Goal: Information Seeking & Learning: Learn about a topic

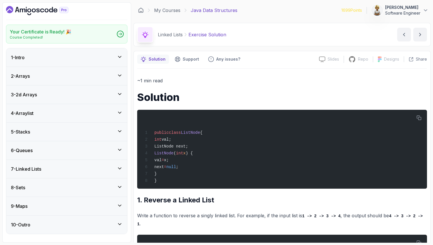
scroll to position [108, 0]
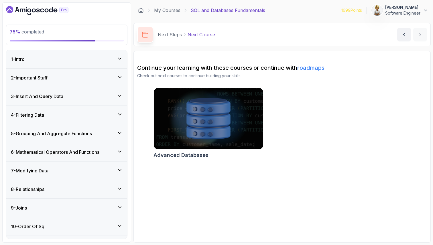
scroll to position [15, 0]
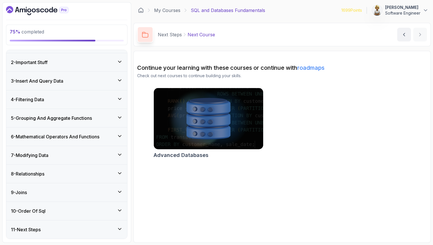
click at [121, 80] on icon at bounding box center [119, 80] width 3 height 1
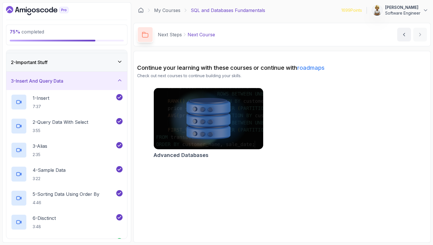
click at [120, 80] on icon at bounding box center [119, 80] width 3 height 1
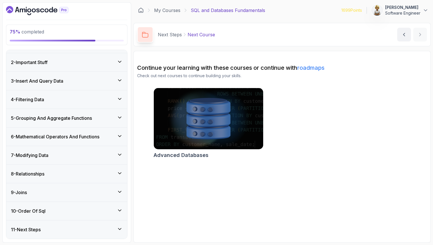
click at [120, 99] on icon at bounding box center [119, 98] width 3 height 1
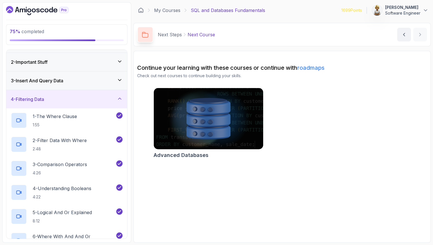
click at [120, 99] on icon at bounding box center [120, 99] width 6 height 6
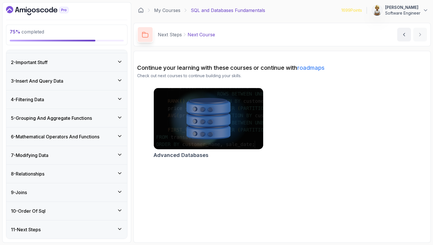
click at [120, 117] on icon at bounding box center [120, 118] width 6 height 6
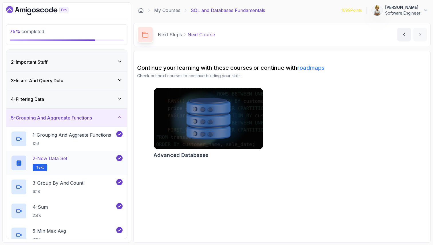
click at [90, 161] on div "2 - New Data Set Text" at bounding box center [63, 163] width 104 height 16
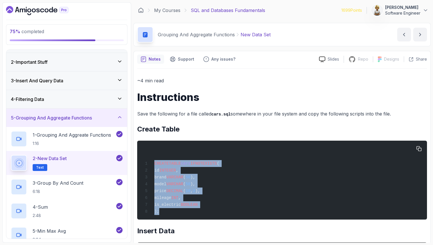
drag, startPoint x: 154, startPoint y: 163, endPoint x: 165, endPoint y: 221, distance: 59.1
click at [165, 220] on pre "CREATE TABLE cars IF NOT EXISTS ( id INTEGER , brand VARCHAR ( 50 ), model VARC…" at bounding box center [282, 180] width 290 height 79
copy code "CREATE TABLE cars IF NOT EXISTS ( id INTEGER , brand VARCHAR ( 50 ), model VARC…"
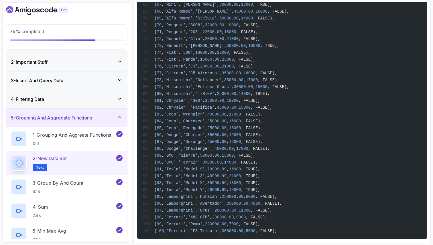
scroll to position [761, 0]
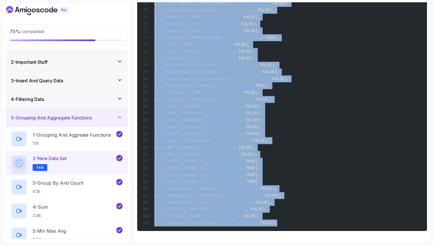
drag, startPoint x: 155, startPoint y: 108, endPoint x: 287, endPoint y: 222, distance: 175.2
copy code "INSERT INTO cars (id, brand, model, price, mileage, is_electric) VALUES ( 1 , '…"
click at [76, 216] on div "4 - Sum 2:48" at bounding box center [63, 211] width 104 height 16
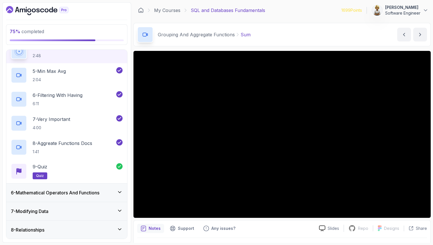
scroll to position [187, 0]
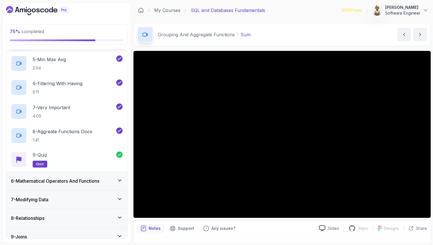
click at [96, 176] on div "6 - Mathematical Operators And Functions" at bounding box center [66, 181] width 121 height 18
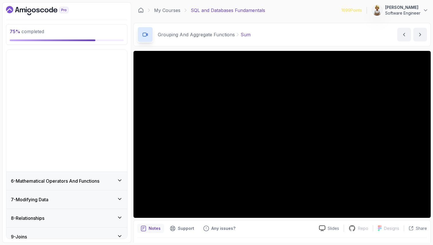
scroll to position [15, 0]
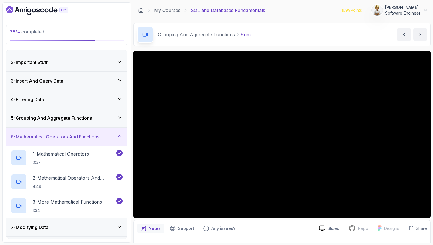
click at [122, 117] on icon at bounding box center [120, 118] width 6 height 6
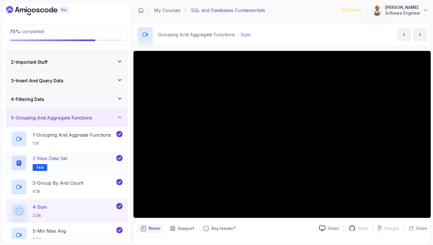
click at [79, 160] on div "2 - New Data Set Text" at bounding box center [63, 163] width 104 height 16
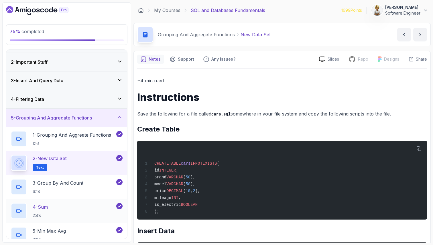
click at [66, 211] on div "4 - Sum 2:48" at bounding box center [63, 211] width 104 height 16
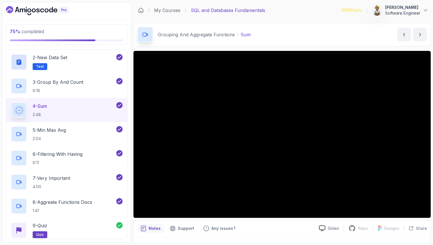
scroll to position [119, 0]
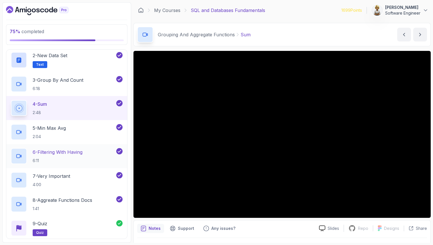
click at [71, 161] on p "6:11" at bounding box center [58, 161] width 50 height 6
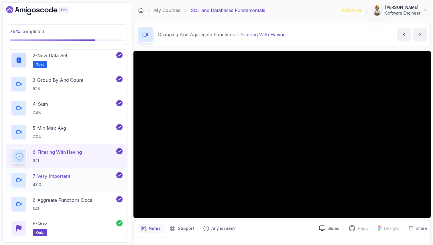
click at [58, 182] on p "4:00" at bounding box center [51, 185] width 37 height 6
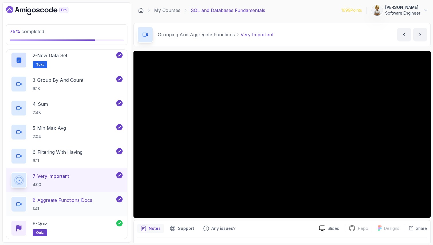
click at [62, 202] on p "8 - Aggreate Functions Docs" at bounding box center [63, 200] width 60 height 7
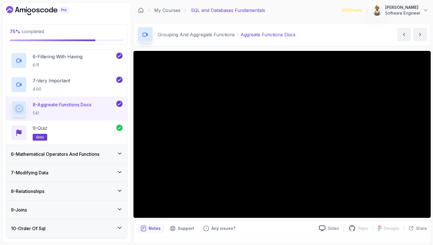
scroll to position [232, 0]
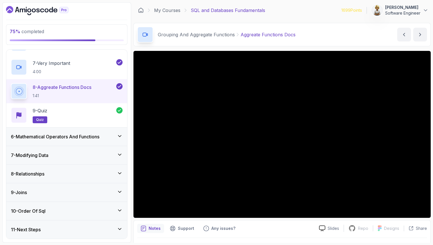
click at [119, 153] on icon at bounding box center [120, 155] width 6 height 6
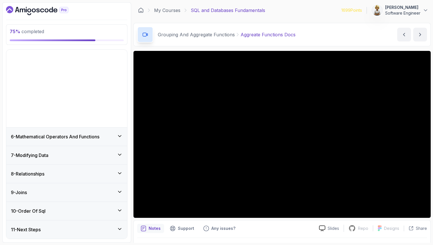
scroll to position [15, 0]
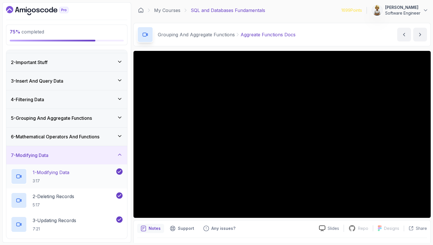
click at [69, 177] on h2 "1 - Modifying Data 3:17" at bounding box center [51, 176] width 37 height 15
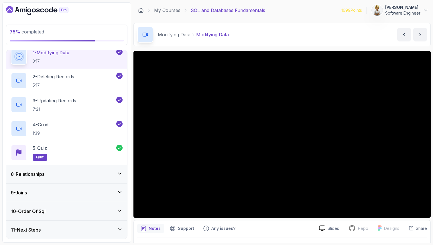
click at [77, 171] on div "8 - Relationships" at bounding box center [67, 174] width 112 height 7
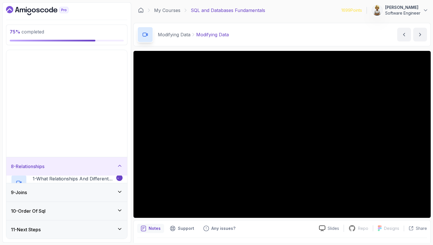
scroll to position [15, 0]
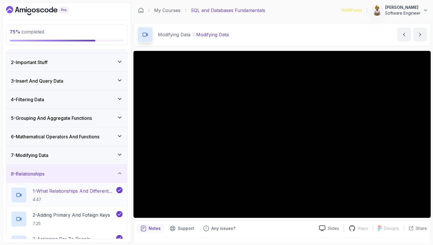
click at [77, 191] on p "1 - What Relationships And Different Types" at bounding box center [74, 191] width 82 height 7
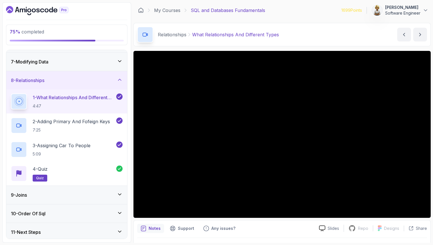
scroll to position [111, 0]
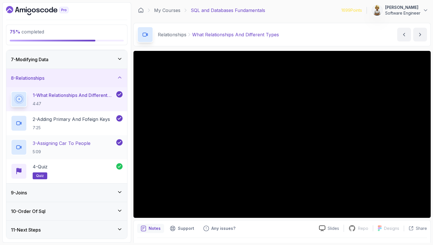
click at [86, 145] on p "3 - Assigning Car To People" at bounding box center [62, 143] width 58 height 7
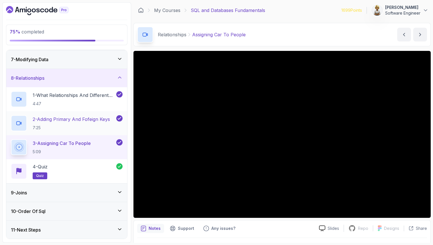
click at [85, 121] on p "2 - Adding Primary And Fofeign Keys" at bounding box center [71, 119] width 77 height 7
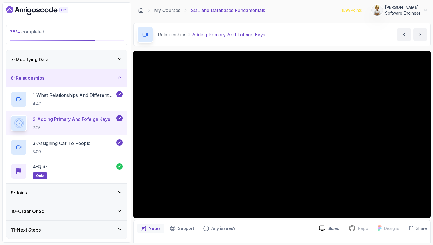
click at [119, 76] on icon at bounding box center [120, 78] width 6 height 6
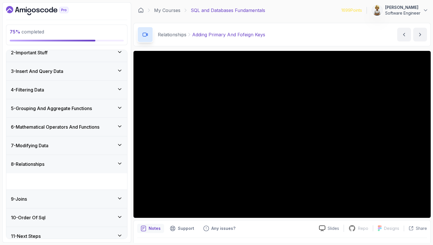
scroll to position [15, 0]
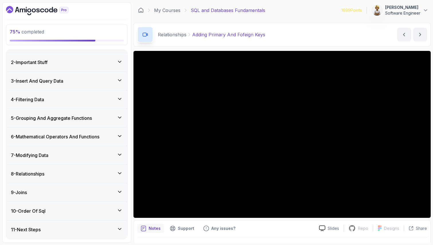
click at [123, 193] on div "9 - Joins" at bounding box center [66, 192] width 121 height 18
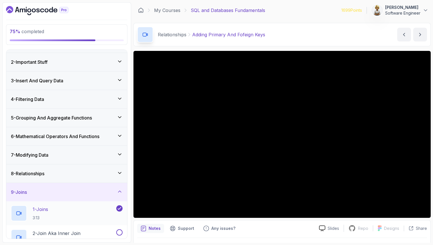
click at [100, 209] on div "1 - Joins 3:13" at bounding box center [63, 214] width 104 height 16
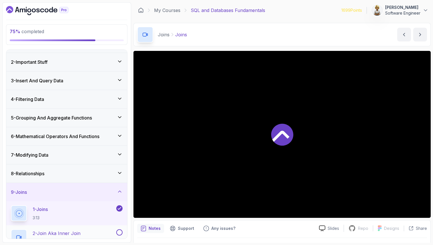
click at [90, 228] on div "2 - Join Aka Inner Join 6:04" at bounding box center [66, 238] width 121 height 24
click at [90, 233] on div "2 - Join Aka Inner Join 6:04" at bounding box center [63, 238] width 104 height 16
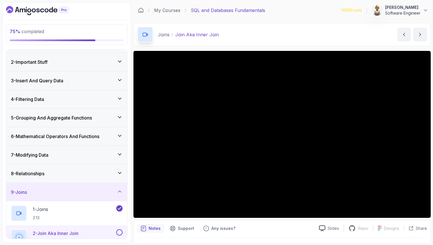
click at [120, 171] on icon at bounding box center [120, 173] width 6 height 6
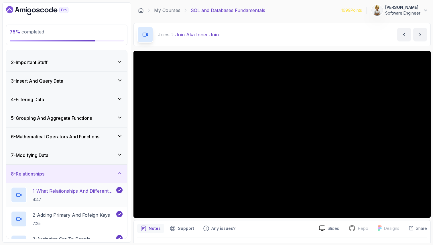
click at [91, 196] on h2 "1 - What Relationships And Different Types 4:47" at bounding box center [74, 195] width 82 height 15
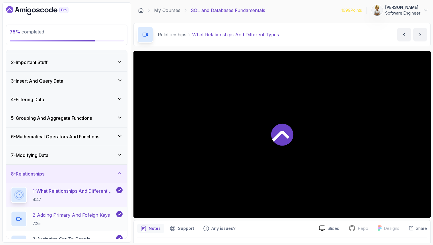
click at [83, 214] on p "2 - Adding Primary And Fofeign Keys" at bounding box center [71, 215] width 77 height 7
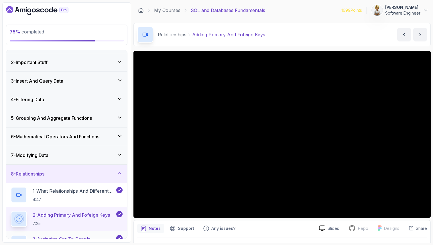
click at [88, 237] on p "3 - Assigning Car To People" at bounding box center [62, 239] width 58 height 7
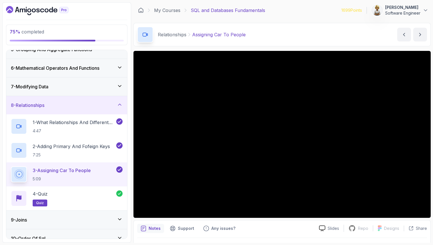
scroll to position [96, 0]
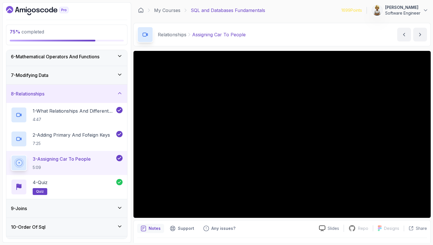
click at [117, 91] on icon at bounding box center [120, 93] width 6 height 6
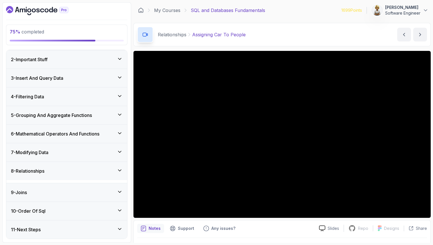
scroll to position [15, 0]
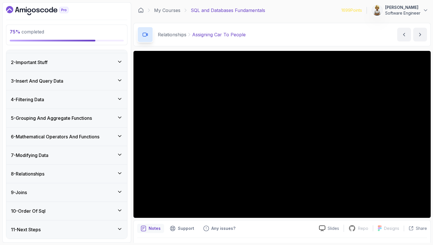
click at [119, 206] on div "10 - Order Of Sql" at bounding box center [66, 211] width 121 height 18
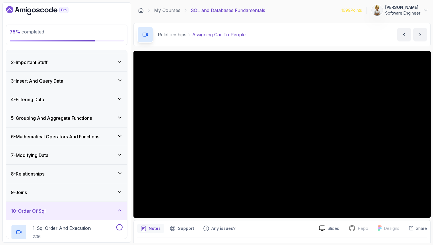
click at [119, 206] on div "10 - Order Of Sql" at bounding box center [66, 211] width 121 height 18
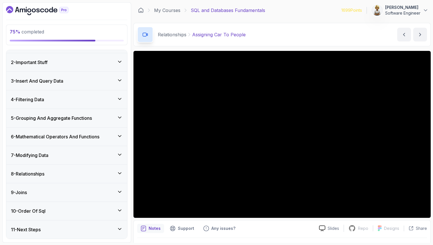
click at [119, 191] on icon at bounding box center [120, 192] width 6 height 6
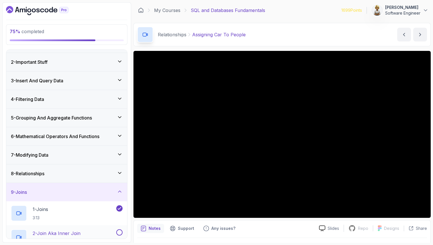
click at [97, 236] on div "2 - Join Aka Inner Join 6:04" at bounding box center [63, 238] width 104 height 16
click at [44, 234] on p "2 - Join Aka Inner Join" at bounding box center [56, 233] width 46 height 7
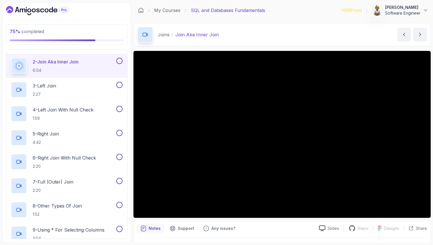
scroll to position [199, 0]
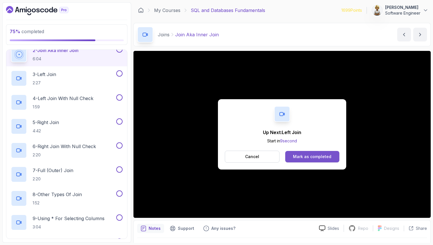
click at [324, 159] on div "Mark as completed" at bounding box center [312, 157] width 38 height 6
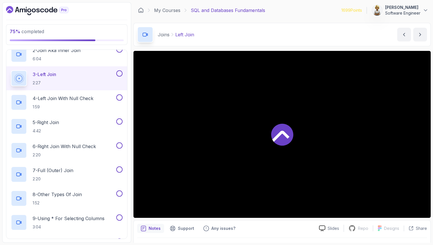
scroll to position [202, 0]
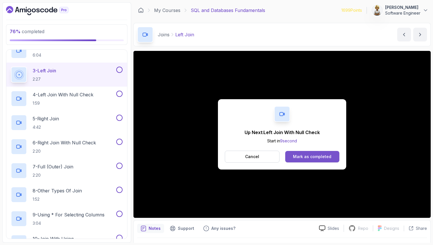
click at [312, 155] on div "Mark as completed" at bounding box center [312, 157] width 38 height 6
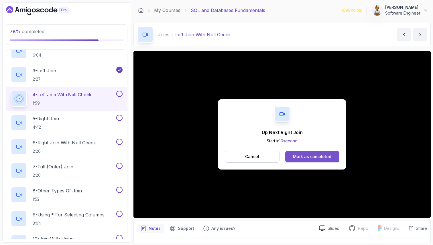
click at [300, 159] on div "Mark as completed" at bounding box center [312, 157] width 38 height 6
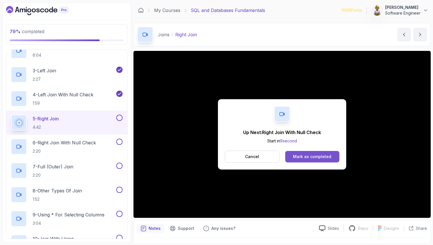
click at [330, 156] on button "Mark as completed" at bounding box center [312, 156] width 54 height 11
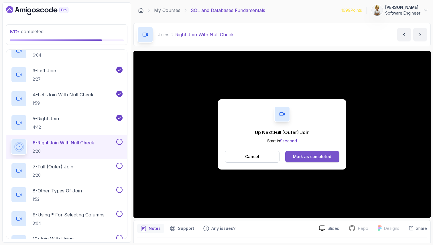
click at [316, 159] on div "Mark as completed" at bounding box center [312, 157] width 38 height 6
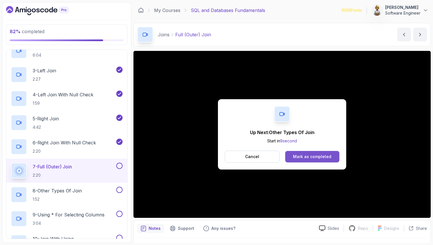
click at [308, 156] on div "Mark as completed" at bounding box center [312, 157] width 38 height 6
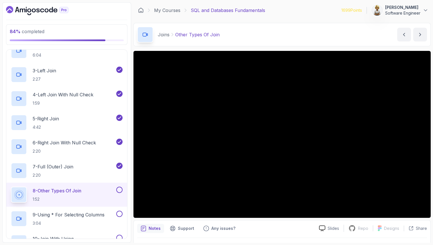
click at [53, 192] on p "8 - Other Types Of Join" at bounding box center [57, 190] width 49 height 7
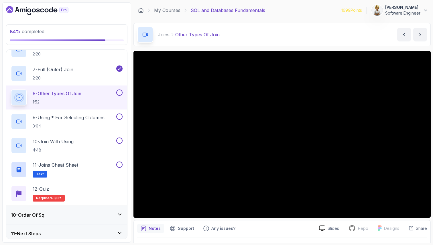
scroll to position [304, 0]
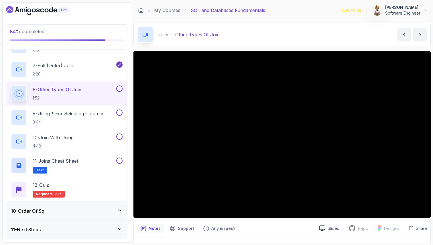
click at [151, 228] on p "Notes" at bounding box center [155, 229] width 12 height 6
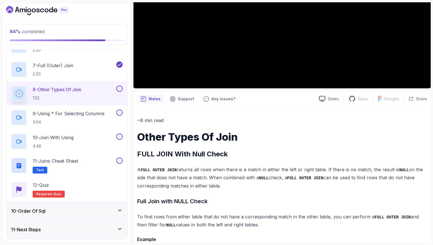
scroll to position [149, 0]
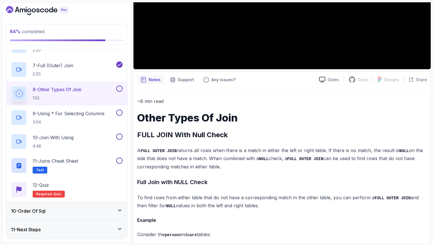
click at [176, 117] on h1 "Other Types Of Join" at bounding box center [282, 117] width 290 height 11
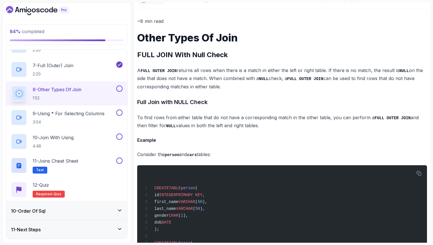
scroll to position [240, 0]
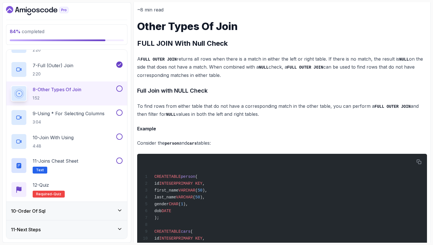
click at [348, 115] on p "To find rows from either table that do not have a corresponding match in the ot…" at bounding box center [282, 110] width 290 height 16
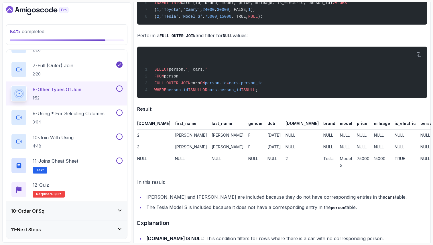
scroll to position [630, 0]
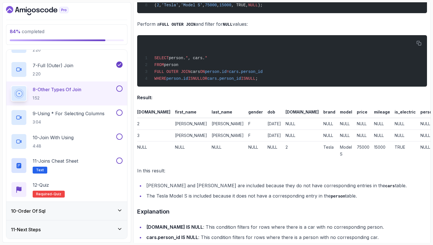
click at [344, 185] on li "Jane Smith and Alice Johnson are included because they do not have correspondin…" at bounding box center [286, 186] width 282 height 8
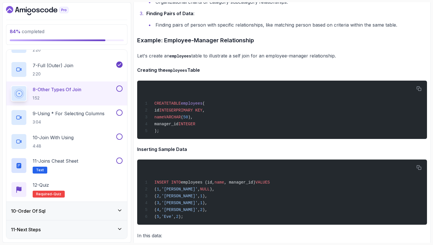
scroll to position [1351, 0]
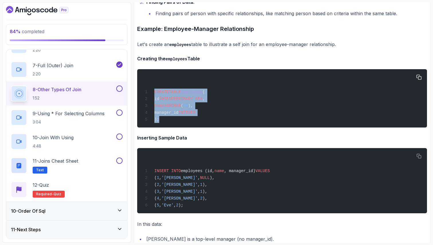
drag, startPoint x: 159, startPoint y: 133, endPoint x: 152, endPoint y: 100, distance: 33.7
click at [152, 100] on div "CREATE TABLE employees ( id INTEGER PRIMARY KEY , name VARCHAR ( 50 ), manager_…" at bounding box center [282, 99] width 281 height 52
copy code "CREATE TABLE employees ( id INTEGER PRIMARY KEY , name VARCHAR ( 50 ), manager_…"
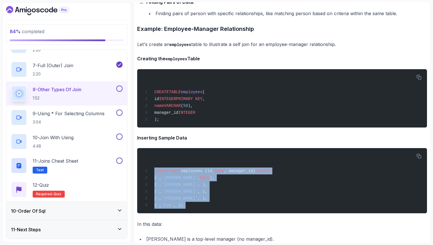
drag, startPoint x: 152, startPoint y: 181, endPoint x: 210, endPoint y: 230, distance: 75.5
copy div "INSERT INTO employees (id, name , manager_id) VALUES ( 1 , 'Alice' , NULL ), ( …"
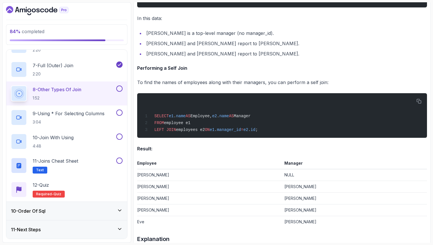
scroll to position [1569, 0]
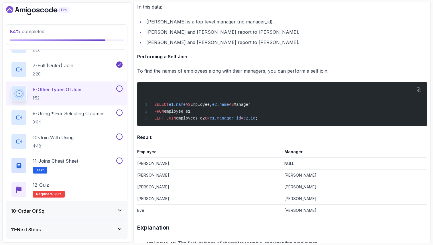
click at [166, 217] on td "Eve" at bounding box center [209, 211] width 145 height 12
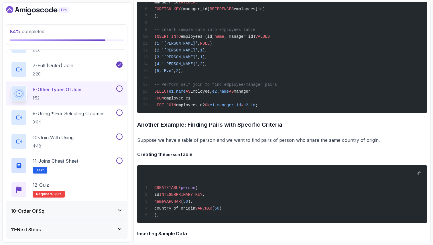
scroll to position [1935, 0]
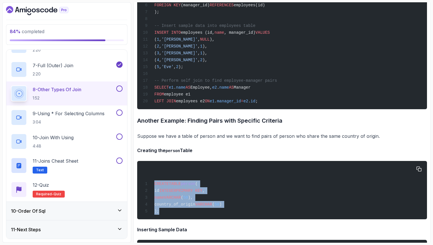
drag, startPoint x: 160, startPoint y: 226, endPoint x: 152, endPoint y: 194, distance: 32.5
click at [152, 194] on div "CREATE TABLE person ( id INTEGER PRIMARY KEY , name VARCHAR ( 50 ), country_of_…" at bounding box center [282, 191] width 281 height 52
copy code "CREATE TABLE person ( id INTEGER PRIMARY KEY , name VARCHAR ( 50 ), country_of_…"
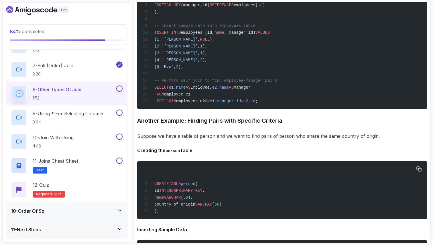
click at [205, 183] on div "CREATE TABLE person ( id INTEGER PRIMARY KEY , name VARCHAR ( 50 ), country_of_…" at bounding box center [282, 191] width 281 height 52
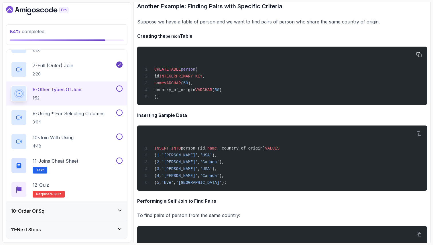
scroll to position [2061, 0]
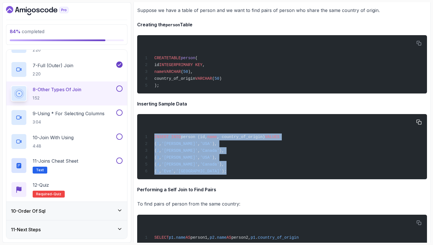
drag, startPoint x: 209, startPoint y: 187, endPoint x: 150, endPoint y: 149, distance: 70.1
click at [150, 149] on div "INSERT INTO person (id, name , country_of_origin) VALUES ( 1 , 'Alice' , 'USA' …" at bounding box center [282, 147] width 281 height 58
copy code "INSERT INTO person (id, name , country_of_origin) VALUES ( 1 , 'Alice' , 'USA' …"
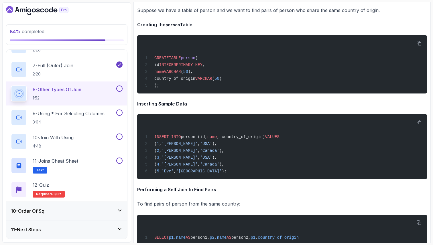
drag, startPoint x: 241, startPoint y: 206, endPoint x: 245, endPoint y: 203, distance: 4.9
click at [241, 193] on h4 "Performing a Self Join to Find Pairs" at bounding box center [282, 189] width 290 height 7
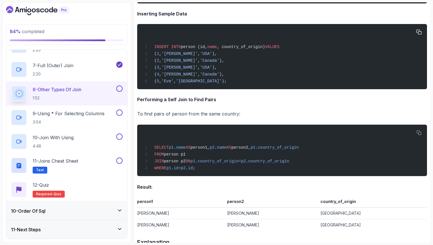
scroll to position [2153, 0]
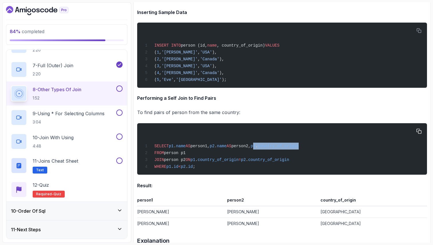
drag, startPoint x: 269, startPoint y: 161, endPoint x: 329, endPoint y: 163, distance: 59.9
click at [329, 163] on div "SELECT p1 . name AS person1, p2 . name AS person2, p1 . country_of_origin FROM …" at bounding box center [282, 149] width 281 height 45
click at [260, 164] on div "SELECT p1 . name AS person1, p2 . name AS person2, p1 . country_of_origin FROM …" at bounding box center [282, 149] width 281 height 45
click at [164, 155] on span "person p1" at bounding box center [175, 153] width 22 height 5
click at [183, 155] on span "person p1" at bounding box center [175, 153] width 22 height 5
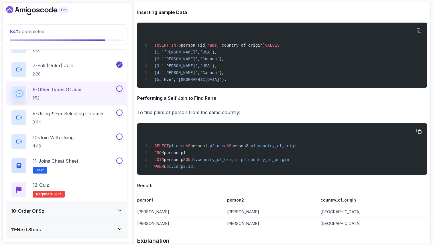
click at [157, 162] on span "JOIN" at bounding box center [159, 160] width 10 height 5
click at [185, 162] on span "person p2" at bounding box center [175, 160] width 22 height 5
click at [190, 162] on span "ON" at bounding box center [187, 160] width 5 height 5
click at [212, 162] on span "country_of_origin" at bounding box center [218, 160] width 41 height 5
click at [235, 162] on span "country_of_origin" at bounding box center [218, 160] width 41 height 5
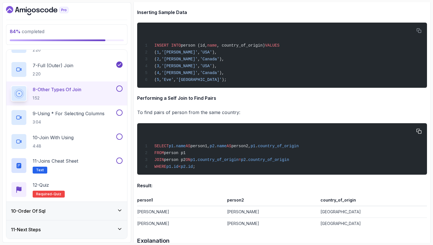
click at [289, 162] on span "country_of_origin" at bounding box center [268, 160] width 41 height 5
click at [170, 169] on span "p1" at bounding box center [168, 167] width 5 height 5
click at [188, 169] on span "." at bounding box center [186, 167] width 2 height 5
drag, startPoint x: 175, startPoint y: 183, endPoint x: 188, endPoint y: 182, distance: 13.2
click at [188, 169] on span "WHERE p1 . id < p2 . id ;" at bounding box center [169, 167] width 52 height 5
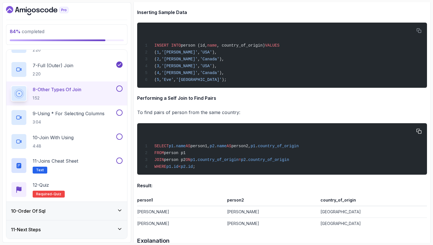
click at [193, 169] on span "id" at bounding box center [190, 167] width 5 height 5
drag, startPoint x: 201, startPoint y: 184, endPoint x: 194, endPoint y: 184, distance: 7.7
click at [194, 169] on span "WHERE p1 . id < p2 . id ;" at bounding box center [169, 167] width 52 height 5
click at [174, 190] on p "Result:" at bounding box center [282, 186] width 290 height 8
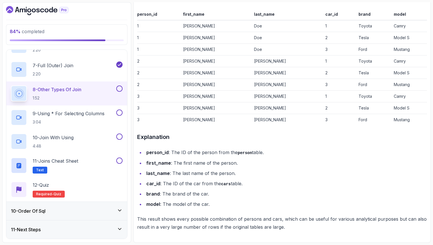
scroll to position [2999, 0]
click at [257, 139] on h3 "Explanation" at bounding box center [282, 137] width 290 height 9
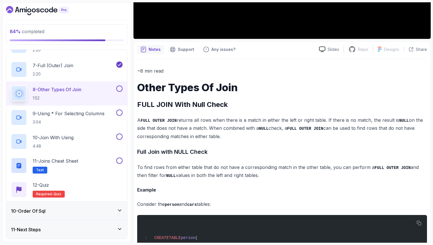
scroll to position [0, 0]
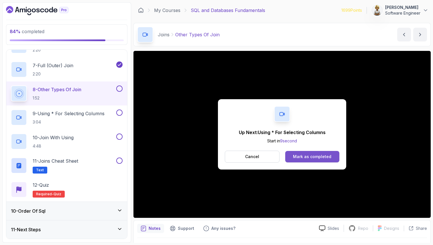
click at [307, 157] on div "Mark as completed" at bounding box center [312, 157] width 38 height 6
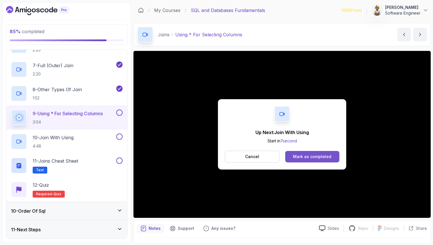
click at [321, 155] on div "Mark as completed" at bounding box center [312, 157] width 38 height 6
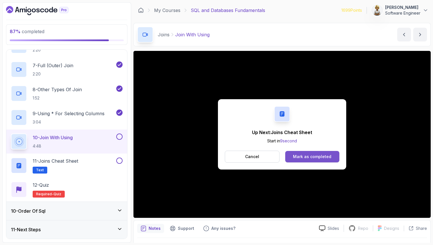
click at [325, 155] on div "Mark as completed" at bounding box center [312, 157] width 38 height 6
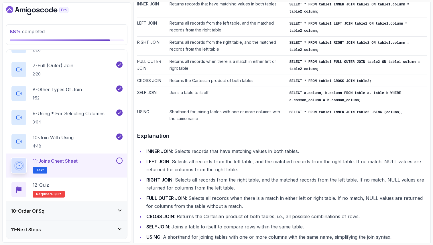
scroll to position [147, 0]
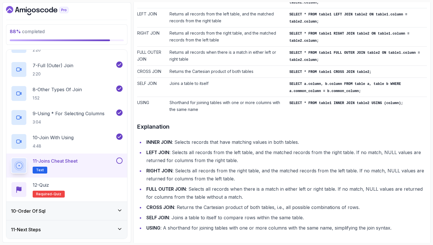
click at [121, 158] on button at bounding box center [119, 161] width 6 height 6
click at [120, 160] on button at bounding box center [119, 161] width 6 height 6
click at [100, 185] on div "12 - Quiz Required- quiz" at bounding box center [67, 190] width 112 height 16
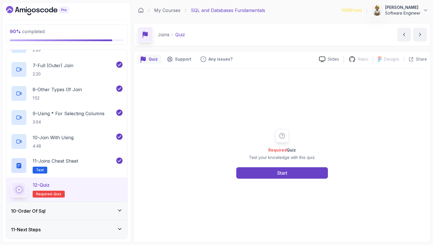
click at [56, 191] on p "Required- quiz" at bounding box center [49, 194] width 32 height 7
click at [267, 170] on button "Start" at bounding box center [282, 172] width 92 height 11
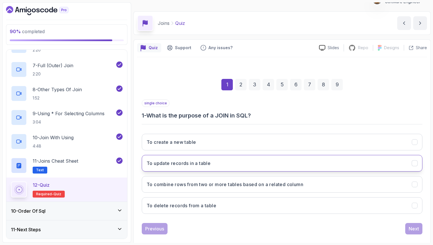
scroll to position [19, 0]
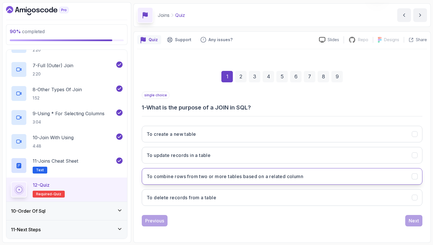
click at [286, 176] on h3 "To combine rows from two or more tables based on a related column" at bounding box center [225, 176] width 157 height 7
click at [414, 224] on div "Next" at bounding box center [413, 221] width 10 height 7
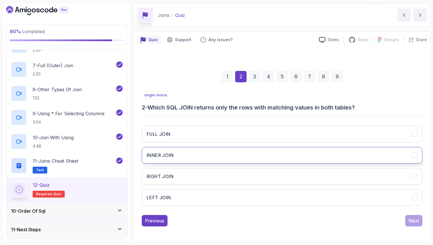
click at [341, 153] on button "INNER JOIN" at bounding box center [282, 155] width 281 height 17
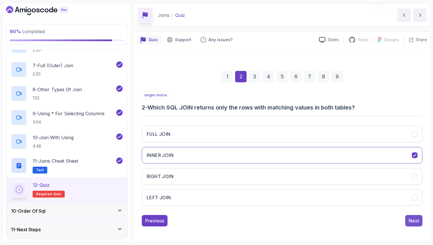
click at [419, 221] on button "Next" at bounding box center [413, 220] width 17 height 11
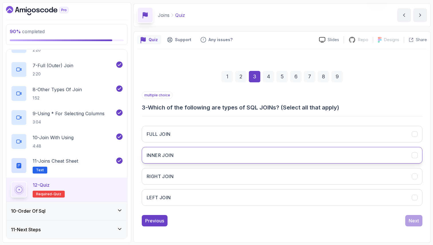
click at [325, 155] on button "INNER JOIN" at bounding box center [282, 155] width 281 height 17
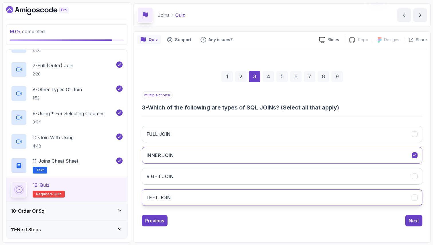
click at [303, 196] on button "LEFT JOIN" at bounding box center [282, 197] width 281 height 17
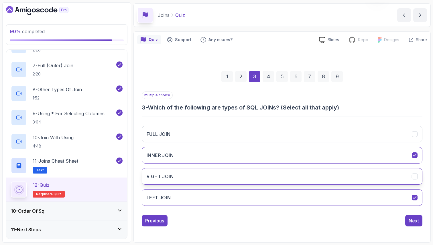
click at [309, 175] on button "RIGHT JOIN" at bounding box center [282, 176] width 281 height 17
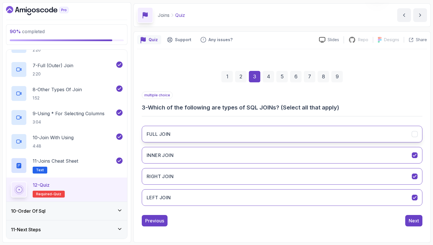
click at [309, 133] on button "FULL JOIN" at bounding box center [282, 134] width 281 height 17
click at [419, 222] on button "Next" at bounding box center [413, 220] width 17 height 11
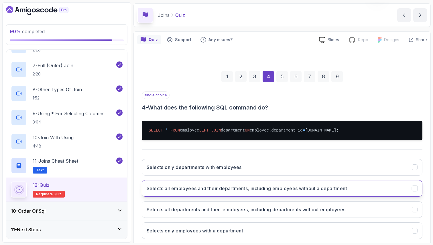
click at [376, 196] on button "Selects all employees and their departments, including employees without a depa…" at bounding box center [282, 188] width 281 height 17
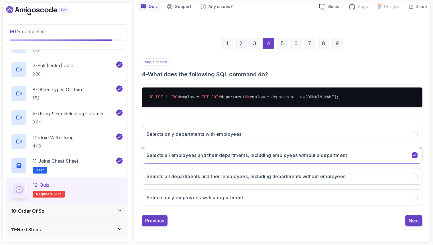
scroll to position [64, 0]
click at [412, 219] on div "Next" at bounding box center [413, 221] width 10 height 7
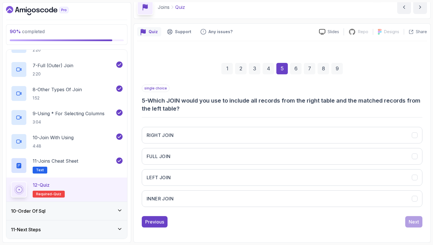
scroll to position [27, 0]
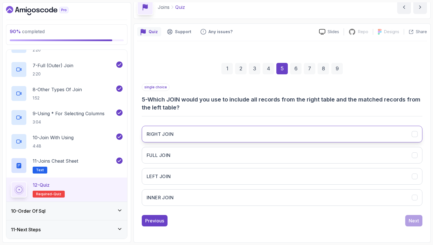
click at [390, 135] on button "RIGHT JOIN" at bounding box center [282, 134] width 281 height 17
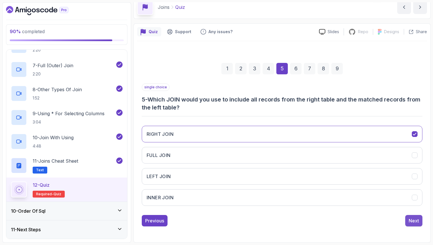
click at [415, 223] on div "Next" at bounding box center [413, 221] width 10 height 7
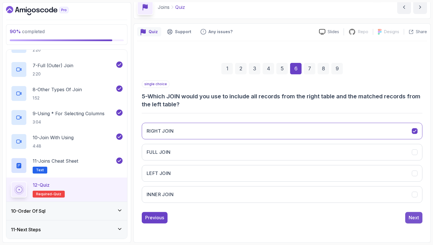
scroll to position [19, 0]
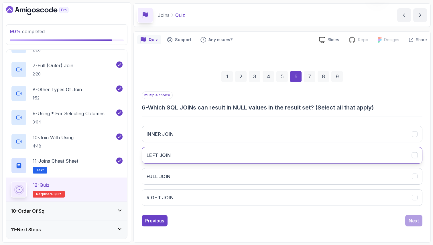
click at [250, 152] on button "LEFT JOIN" at bounding box center [282, 155] width 281 height 17
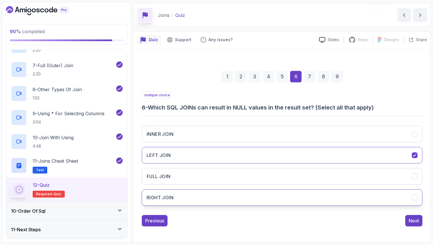
click at [237, 196] on button "RIGHT JOIN" at bounding box center [282, 197] width 281 height 17
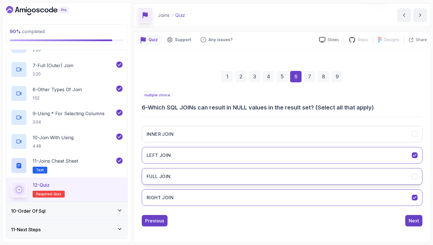
click at [223, 177] on button "FULL JOIN" at bounding box center [282, 176] width 281 height 17
click at [414, 221] on div "Next" at bounding box center [413, 221] width 10 height 7
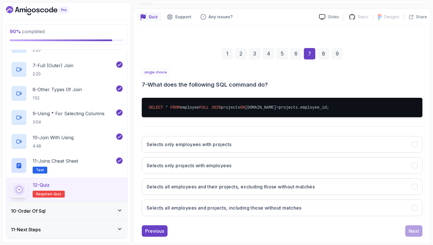
scroll to position [54, 0]
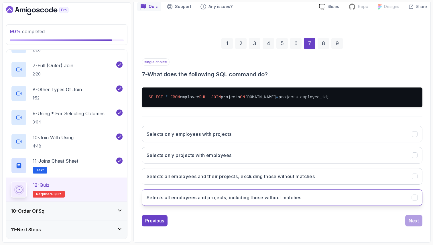
click at [347, 206] on button "Selects all employees and projects, including those without matches" at bounding box center [282, 197] width 281 height 17
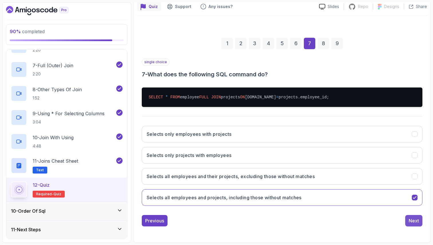
click at [411, 224] on div "Next" at bounding box center [413, 221] width 10 height 7
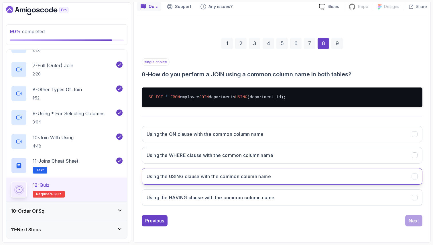
click at [290, 183] on button "Using the USING clause with the common column name" at bounding box center [282, 176] width 281 height 17
click at [416, 224] on div "Next" at bounding box center [413, 221] width 10 height 7
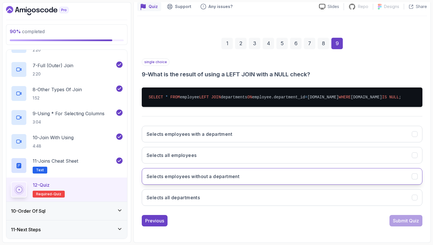
click at [347, 185] on button "Selects employees without a department" at bounding box center [282, 176] width 281 height 17
click at [399, 224] on div "Submit Quiz" at bounding box center [406, 221] width 26 height 7
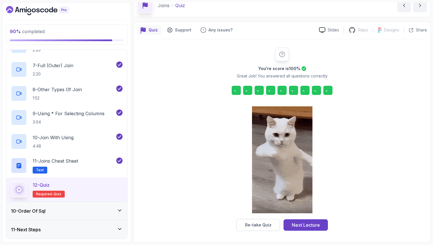
scroll to position [29, 0]
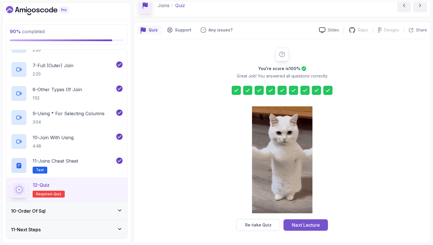
click at [296, 225] on div "Next Lecture" at bounding box center [306, 225] width 28 height 7
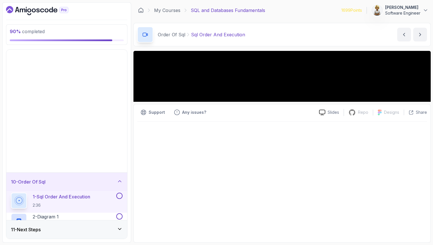
scroll to position [15, 0]
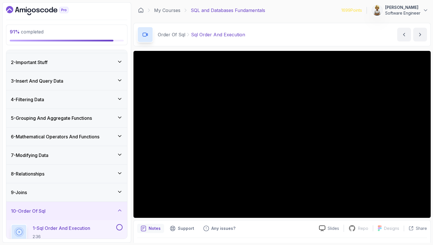
click at [85, 230] on p "1 - Sql Order And Execution" at bounding box center [62, 228] width 58 height 7
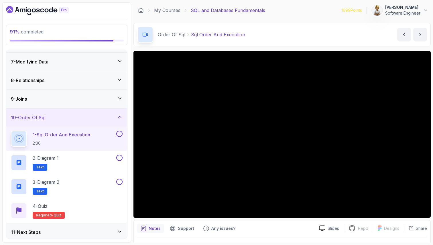
scroll to position [111, 0]
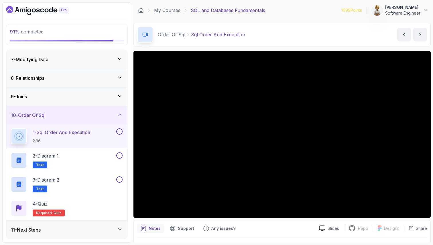
click at [154, 229] on p "Notes" at bounding box center [155, 229] width 12 height 6
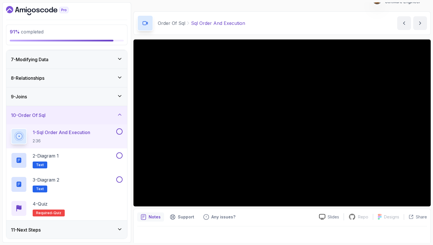
scroll to position [15, 0]
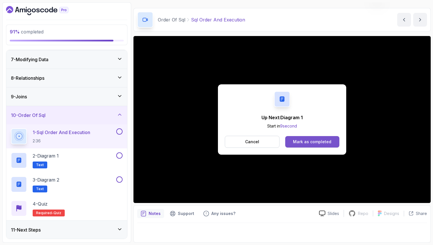
click at [305, 141] on div "Mark as completed" at bounding box center [312, 142] width 38 height 6
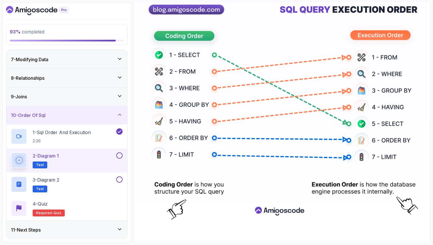
scroll to position [97, 0]
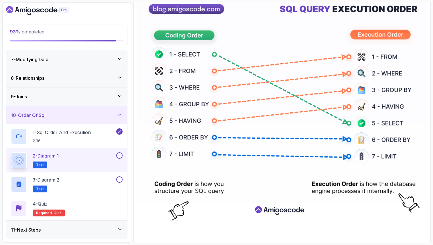
click at [118, 157] on button at bounding box center [119, 156] width 6 height 6
click at [94, 181] on div "3 - Diagram 2 Text" at bounding box center [63, 185] width 104 height 16
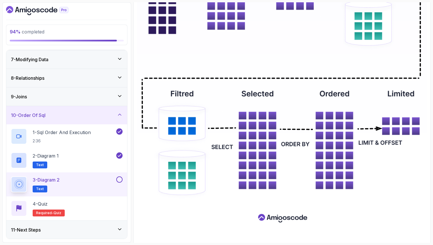
scroll to position [244, 0]
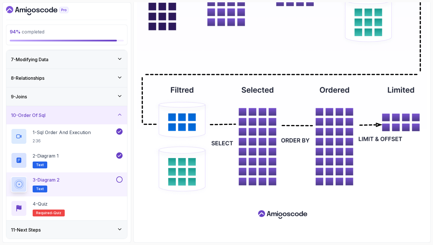
click at [121, 178] on button at bounding box center [119, 180] width 6 height 6
click at [100, 205] on div "4 - Quiz Required- quiz" at bounding box center [67, 209] width 112 height 16
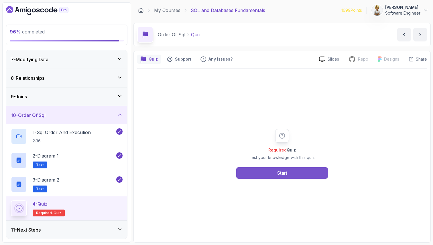
click at [252, 174] on button "Start" at bounding box center [282, 172] width 92 height 11
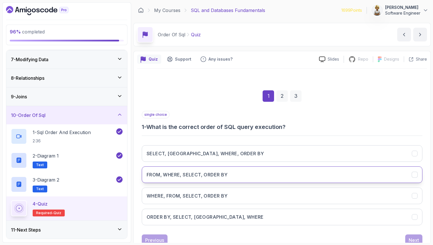
click at [179, 176] on h3 "FROM, WHERE, SELECT, ORDER BY" at bounding box center [187, 174] width 81 height 7
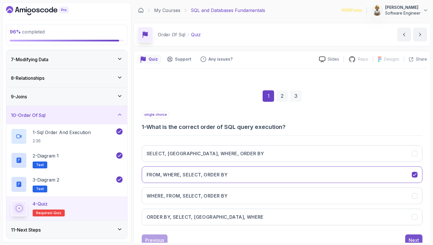
click at [411, 240] on div "Next" at bounding box center [413, 240] width 10 height 7
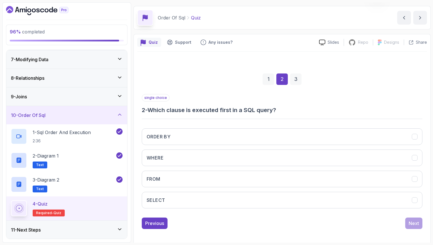
scroll to position [19, 0]
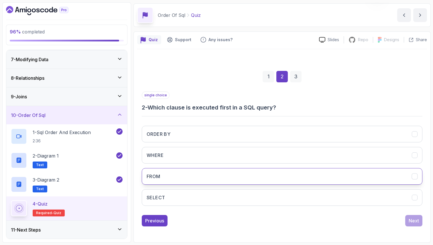
click at [242, 177] on button "FROM" at bounding box center [282, 176] width 281 height 17
click at [414, 221] on div "Next" at bounding box center [413, 221] width 10 height 7
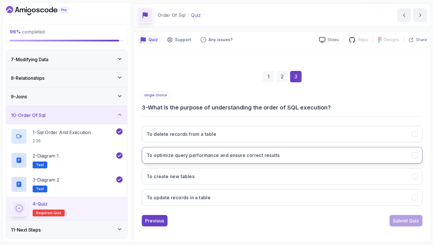
click at [264, 156] on h3 "To optimize query performance and ensure correct results" at bounding box center [213, 155] width 133 height 7
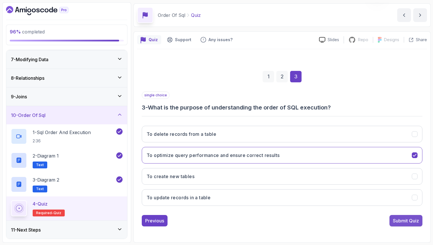
click at [403, 221] on div "Submit Quiz" at bounding box center [406, 221] width 26 height 7
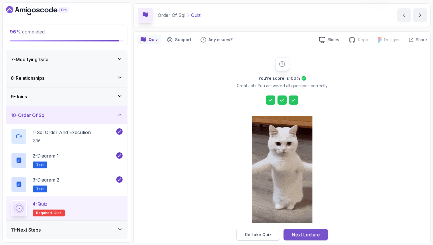
click at [311, 233] on div "Next Lecture" at bounding box center [306, 235] width 28 height 7
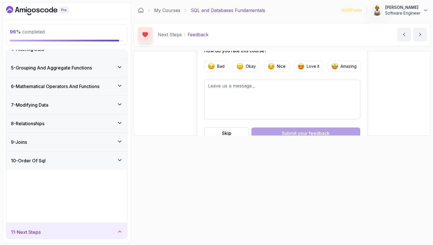
scroll to position [63, 0]
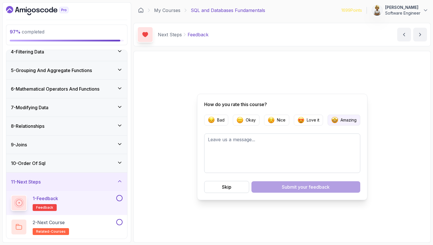
click at [340, 121] on p "Amazing" at bounding box center [348, 120] width 16 height 6
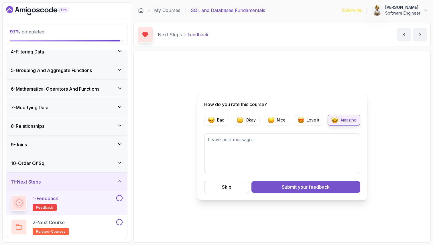
click at [297, 187] on div "Submit your feedback" at bounding box center [306, 187] width 48 height 7
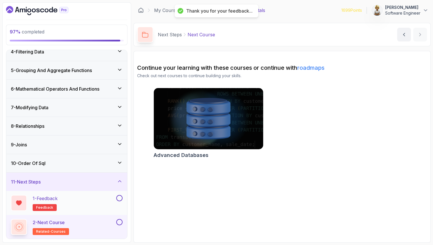
click at [119, 199] on button at bounding box center [119, 198] width 6 height 6
click at [119, 222] on button at bounding box center [119, 222] width 6 height 6
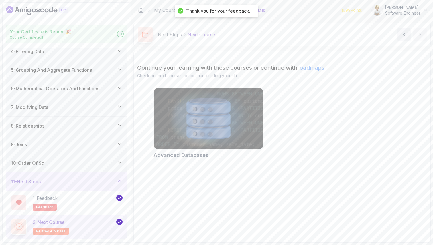
scroll to position [62, 0]
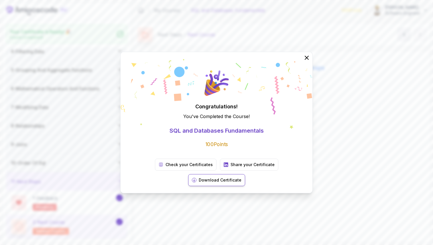
click at [241, 177] on p "Download Certificate" at bounding box center [220, 180] width 43 height 6
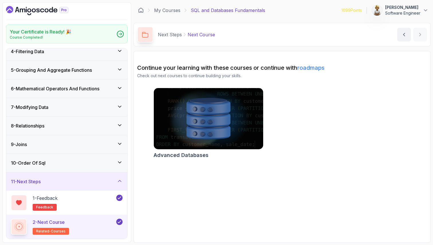
click at [119, 181] on icon at bounding box center [119, 180] width 3 height 1
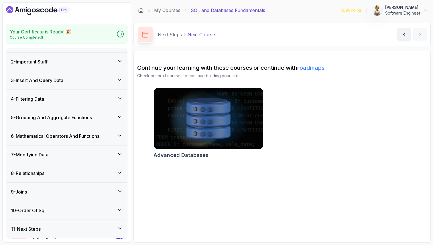
scroll to position [14, 0]
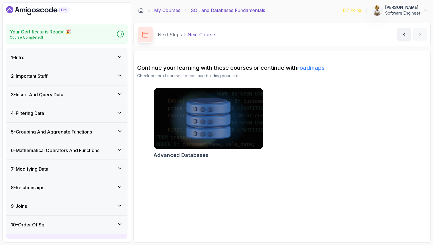
click at [170, 9] on link "My Courses" at bounding box center [167, 10] width 26 height 7
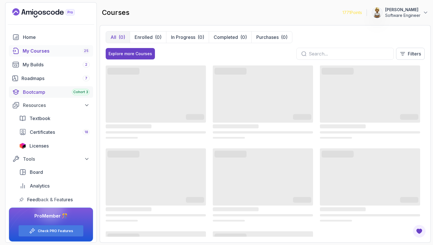
click at [36, 92] on div "Bootcamp Cohort 3" at bounding box center [56, 92] width 67 height 7
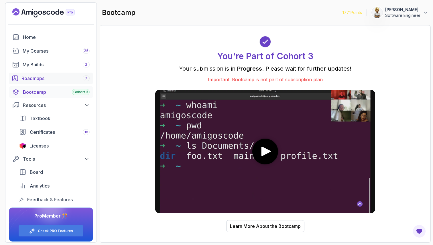
click at [35, 74] on link "Roadmaps 7" at bounding box center [51, 78] width 84 height 11
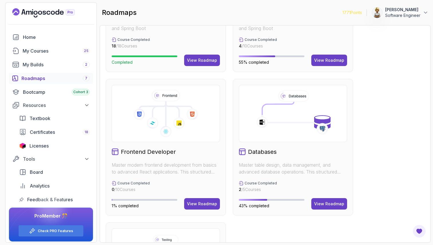
scroll to position [240, 0]
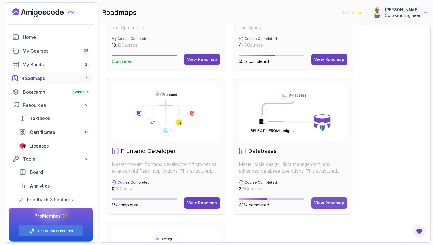
click at [331, 202] on div "View Roadmap" at bounding box center [329, 203] width 30 height 6
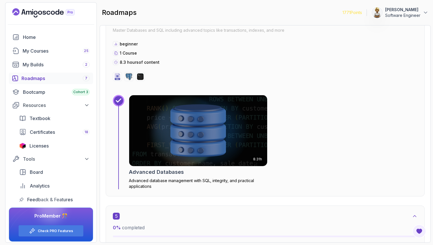
scroll to position [887, 0]
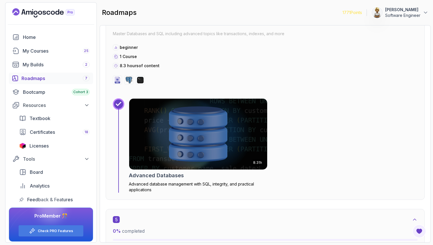
click at [193, 136] on img at bounding box center [198, 134] width 145 height 74
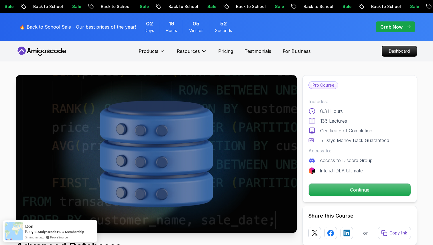
click at [386, 28] on p "Grab Now" at bounding box center [391, 26] width 22 height 7
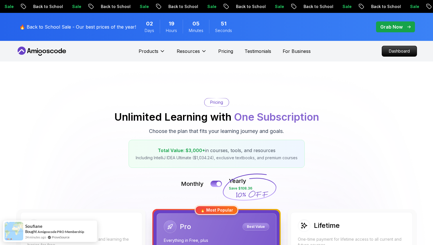
click at [293, 101] on div "Pricing Unlimited Learning with One Subscription Choose the plan that fits your…" at bounding box center [216, 133] width 401 height 70
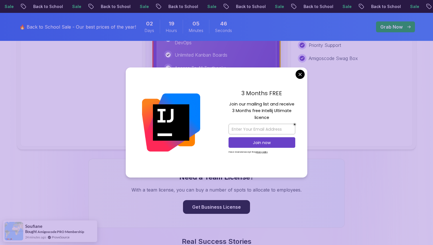
scroll to position [332, 0]
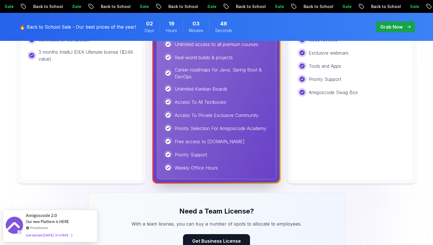
scroll to position [57, 0]
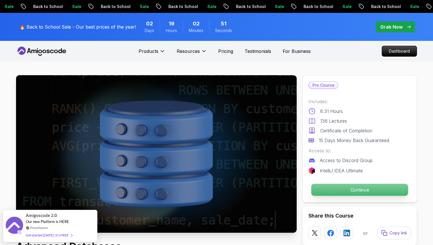
click at [341, 194] on p "Continue" at bounding box center [359, 190] width 97 height 12
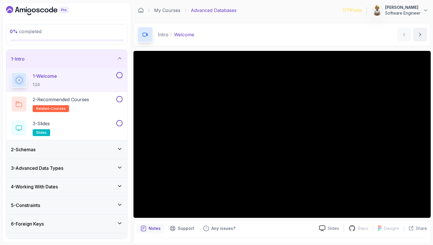
click at [72, 82] on div "1 - Welcome 1:24" at bounding box center [63, 80] width 104 height 16
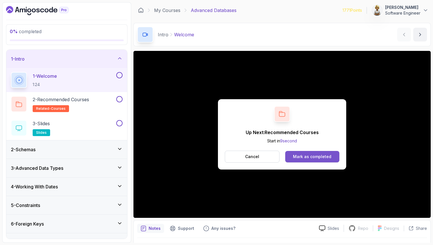
click at [316, 159] on div "Mark as completed" at bounding box center [312, 157] width 38 height 6
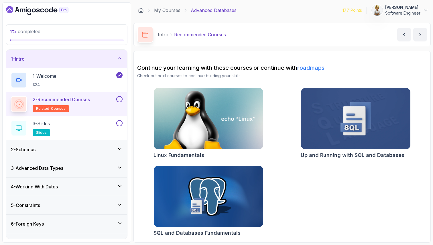
click at [120, 98] on button at bounding box center [119, 99] width 6 height 6
click at [98, 126] on div "3 - Slides slides" at bounding box center [63, 128] width 104 height 16
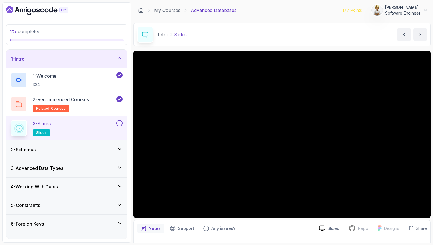
click at [119, 60] on icon at bounding box center [120, 59] width 6 height 6
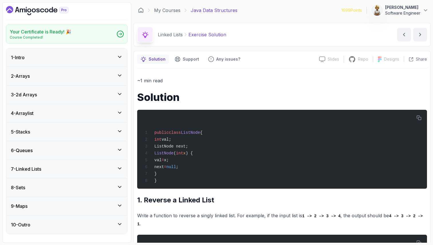
scroll to position [108, 0]
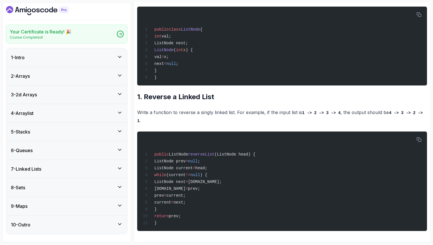
click at [120, 185] on icon at bounding box center [120, 187] width 6 height 6
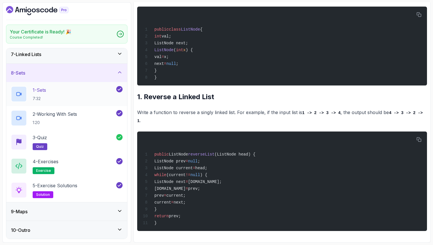
scroll to position [115, 0]
click at [93, 164] on div "4 - Exercises exercise" at bounding box center [63, 166] width 104 height 16
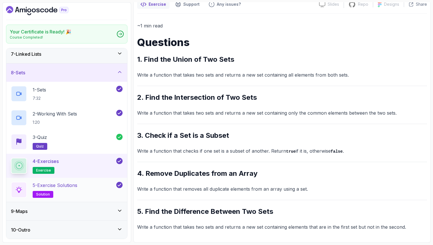
click at [57, 187] on p "5 - Exercise Solutions" at bounding box center [55, 185] width 45 height 7
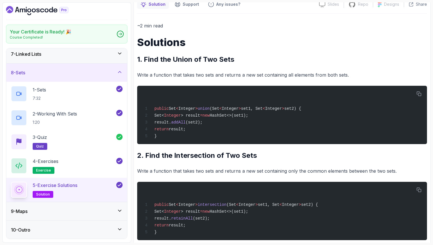
scroll to position [108, 0]
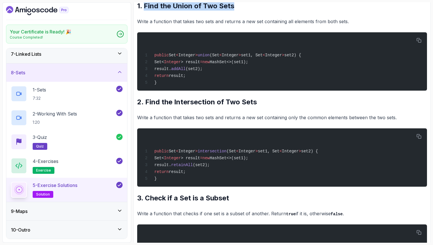
drag, startPoint x: 235, startPoint y: 7, endPoint x: 143, endPoint y: 6, distance: 91.9
click at [143, 6] on h2 "1. Find the Union of Two Sets" at bounding box center [282, 5] width 290 height 9
copy h2 "Find the Union of Two Sets"
click at [219, 56] on span "(Set" at bounding box center [215, 55] width 10 height 5
click at [178, 61] on span "Integer" at bounding box center [172, 62] width 17 height 5
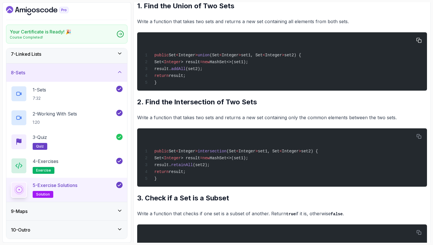
click at [237, 60] on div "public Set < Integer > union (Set < Integer > set1, Set < Integer > set2) { Set…" at bounding box center [282, 62] width 281 height 52
click at [248, 64] on span "HashSet<>(set1);" at bounding box center [229, 62] width 38 height 5
drag, startPoint x: 163, startPoint y: 78, endPoint x: 205, endPoint y: 76, distance: 41.8
click at [205, 76] on div "public Set < Integer > union (Set < Integer > set1, Set < Integer > set2) { Set…" at bounding box center [282, 62] width 281 height 52
click at [69, 163] on div "4 - Exercises exercise" at bounding box center [63, 166] width 104 height 16
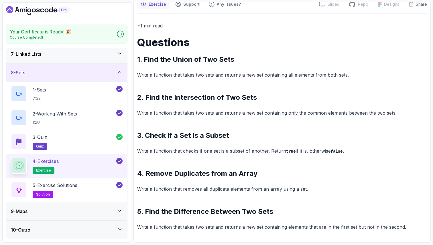
scroll to position [55, 0]
drag, startPoint x: 173, startPoint y: 99, endPoint x: 269, endPoint y: 102, distance: 95.4
click at [269, 102] on h2 "2. Find the Intersection of Two Sets" at bounding box center [282, 97] width 290 height 9
copy h2 "Intersection of Two Sets"
